Goal: Information Seeking & Learning: Check status

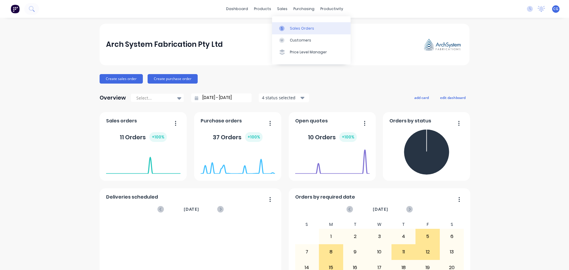
click at [300, 28] on div "Sales Orders" at bounding box center [302, 28] width 24 height 5
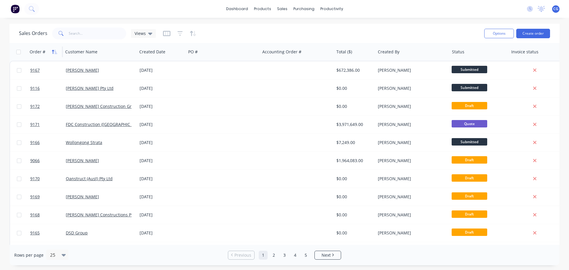
click at [52, 51] on icon "button" at bounding box center [54, 51] width 5 height 5
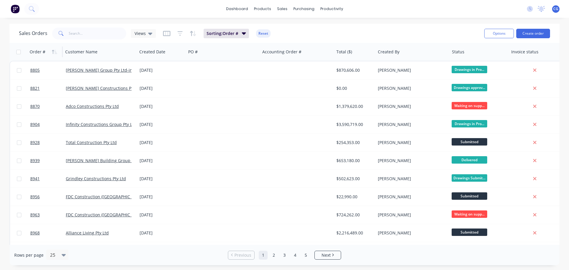
click at [52, 51] on icon "button" at bounding box center [54, 51] width 5 height 5
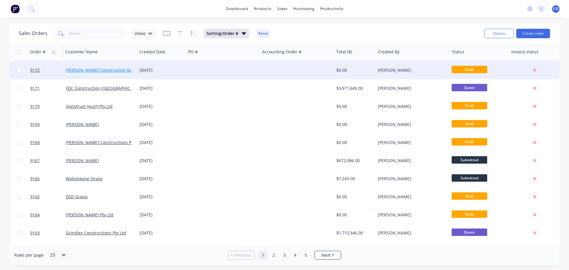
click at [99, 72] on link "[PERSON_NAME] Construction Group Pty Ltd" at bounding box center [110, 70] width 88 height 6
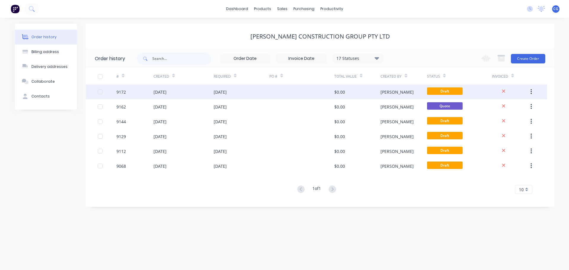
click at [167, 93] on div "[DATE]" at bounding box center [159, 92] width 13 height 6
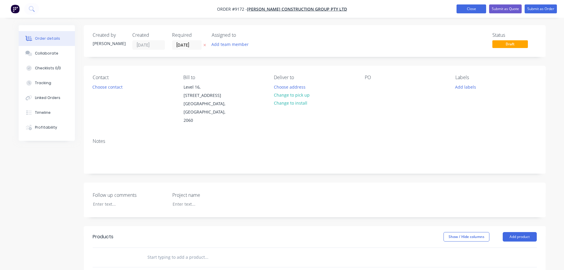
click at [476, 8] on button "Close" at bounding box center [472, 8] width 30 height 9
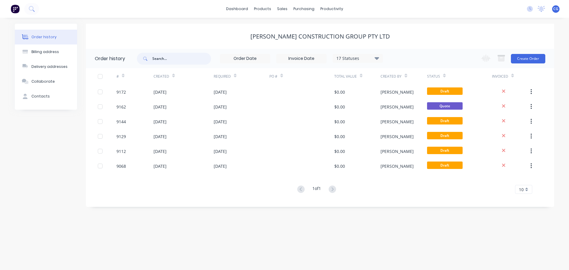
click at [169, 60] on input "text" at bounding box center [181, 59] width 59 height 12
type input "9116"
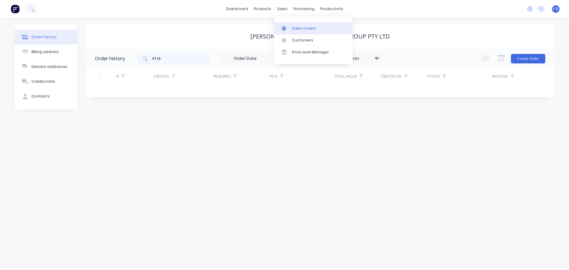
click at [301, 28] on div "Sales Orders" at bounding box center [304, 28] width 24 height 5
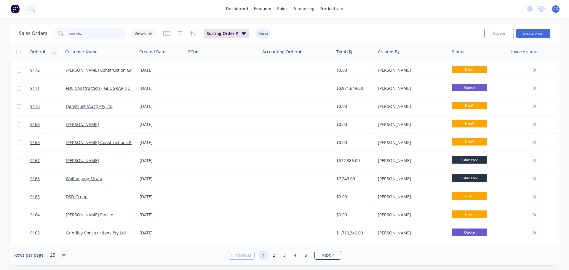
click at [81, 35] on input "text" at bounding box center [98, 34] width 58 height 12
type input "9116"
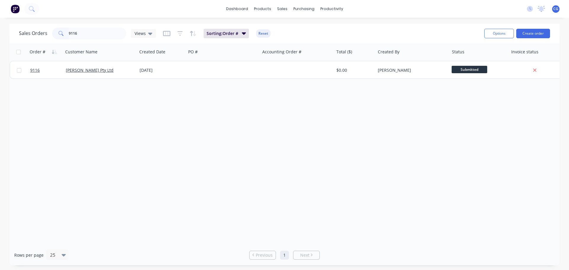
click at [208, 143] on div "Order # Customer Name Created Date PO # Accounting Order # Total ($) Created By…" at bounding box center [284, 144] width 550 height 202
drag, startPoint x: 81, startPoint y: 33, endPoint x: -6, endPoint y: 21, distance: 87.7
click at [0, 21] on html "dashboard products sales purchasing productivity dashboard products Product Cat…" at bounding box center [284, 135] width 569 height 270
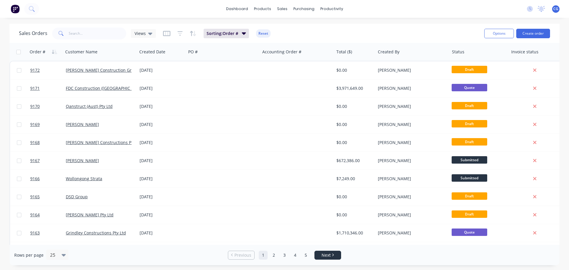
click at [330, 256] on span "Next" at bounding box center [325, 255] width 9 height 6
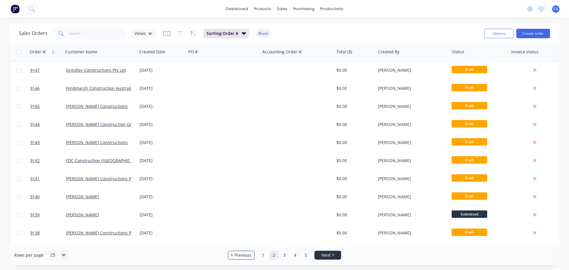
click at [330, 256] on span "Next" at bounding box center [325, 255] width 9 height 6
